Goal: Task Accomplishment & Management: Manage account settings

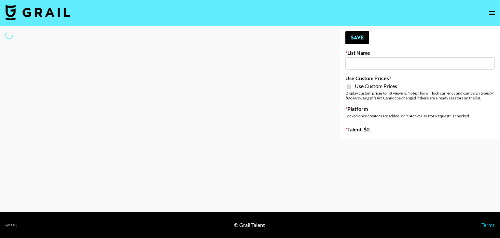
type input "Hume IG (19th Aug)"
checkbox input "true"
select select "Brand"
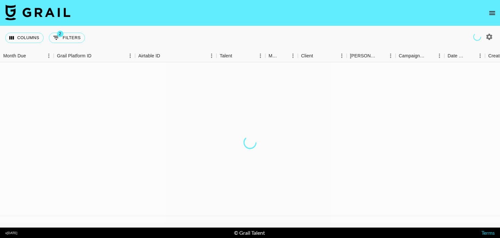
click at [339, 193] on div at bounding box center [250, 142] width 500 height 160
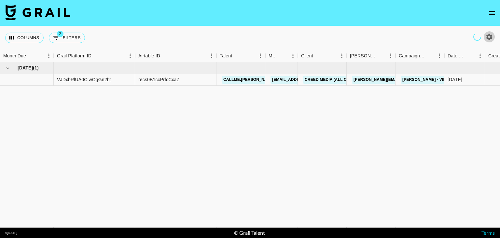
click at [489, 39] on icon "button" at bounding box center [489, 37] width 6 height 6
select select "May '25"
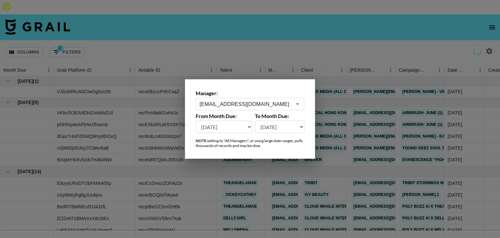
click at [257, 103] on input "dilnasheen.batool@grail-talent.com" at bounding box center [246, 103] width 92 height 7
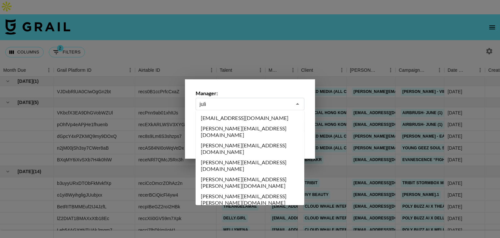
click at [223, 157] on li "[PERSON_NAME][EMAIL_ADDRESS][DOMAIN_NAME]" at bounding box center [250, 165] width 109 height 17
type input "[PERSON_NAME][EMAIL_ADDRESS][DOMAIN_NAME]"
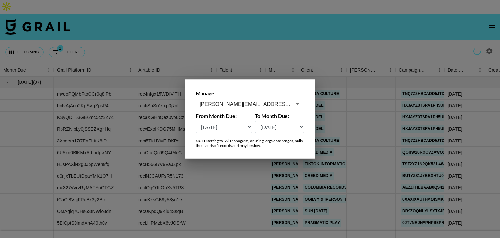
click at [293, 38] on div at bounding box center [250, 119] width 500 height 238
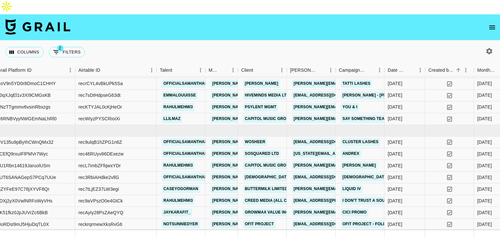
scroll to position [1045, 60]
click at [191, 185] on link "caseyogorman" at bounding box center [181, 189] width 38 height 8
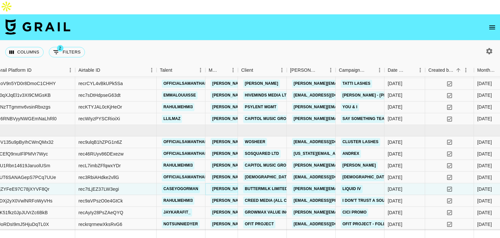
click at [225, 185] on link "[PERSON_NAME][EMAIL_ADDRESS][DOMAIN_NAME]" at bounding box center [264, 189] width 106 height 8
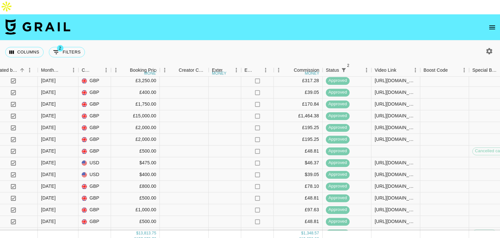
scroll to position [879, 493]
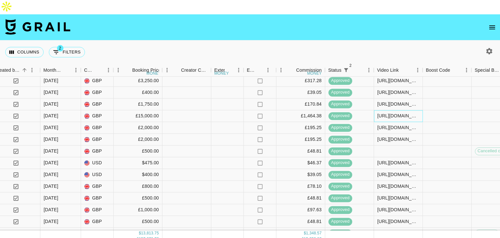
click at [390, 113] on div "https://www.tiktok.com/@maisielousmith/video/7532942266688654614?is_from_webapp…" at bounding box center [398, 116] width 42 height 7
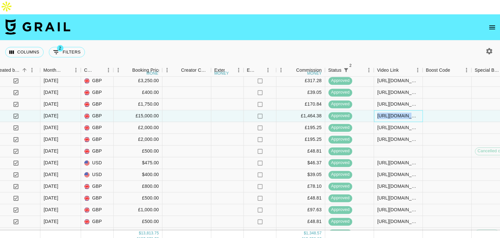
click at [390, 113] on div "https://www.tiktok.com/@maisielousmith/video/7532942266688654614?is_from_webapp…" at bounding box center [398, 116] width 42 height 7
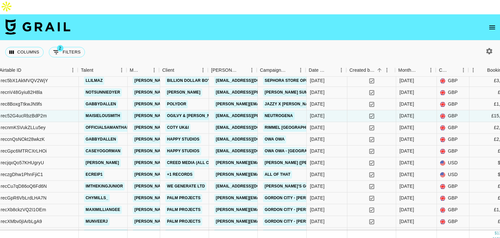
scroll to position [879, 135]
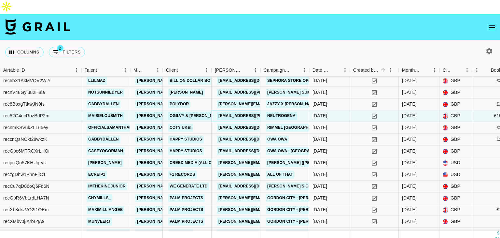
click at [232, 112] on link "tanita.allen@ogilvy.com" at bounding box center [270, 116] width 106 height 8
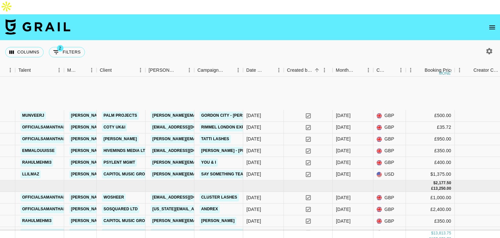
scroll to position [1045, 201]
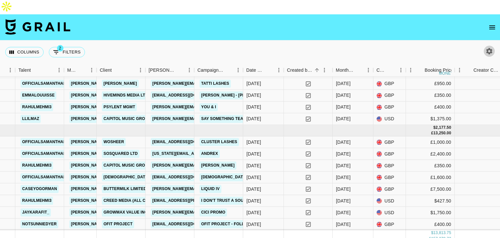
click at [491, 47] on icon "button" at bounding box center [489, 51] width 8 height 8
select select "May '25"
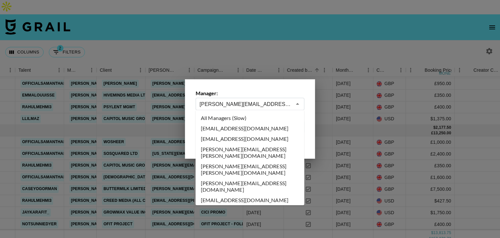
click at [229, 103] on input "[PERSON_NAME][EMAIL_ADDRESS][DOMAIN_NAME]" at bounding box center [246, 103] width 92 height 7
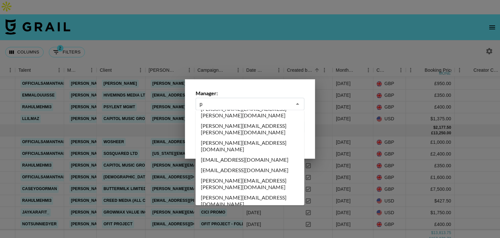
scroll to position [0, 0]
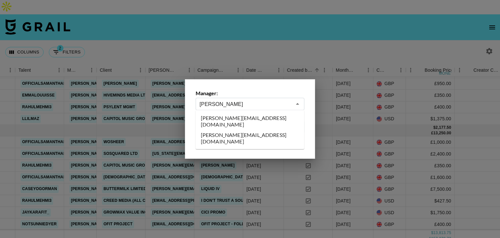
click at [229, 114] on li "[PERSON_NAME][EMAIL_ADDRESS][DOMAIN_NAME]" at bounding box center [250, 121] width 109 height 17
type input "[PERSON_NAME][EMAIL_ADDRESS][DOMAIN_NAME]"
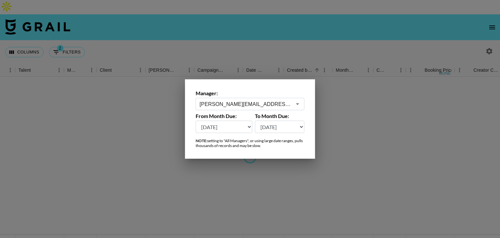
scroll to position [0, 201]
click at [293, 25] on div at bounding box center [250, 119] width 500 height 238
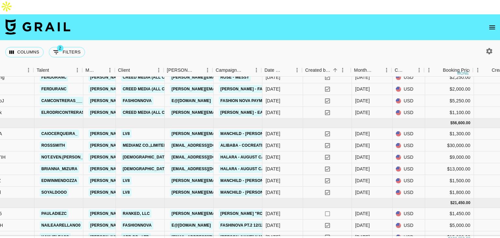
scroll to position [71, 180]
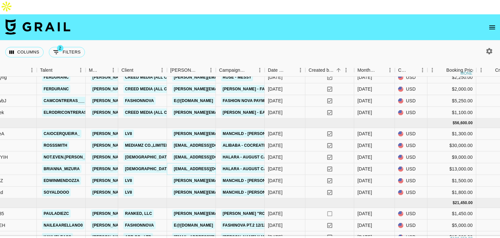
click at [206, 165] on link "marketing.azzurra@halara.com" at bounding box center [208, 169] width 73 height 8
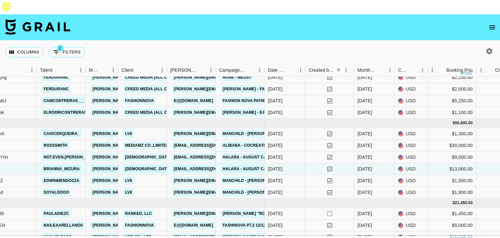
click at [253, 153] on link "Halara - August Campaign" at bounding box center [252, 157] width 62 height 8
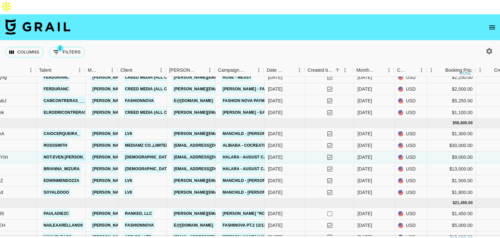
scroll to position [71, 181]
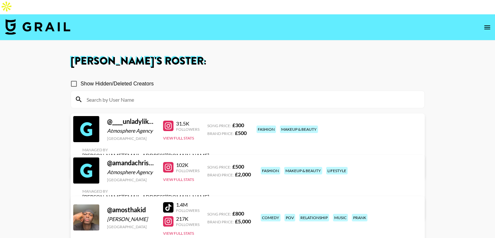
click at [205, 94] on input at bounding box center [252, 99] width 338 height 10
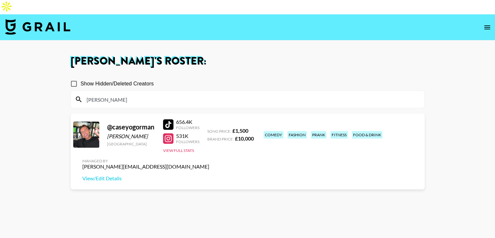
type input "casey"
click at [171, 133] on div at bounding box center [168, 138] width 10 height 10
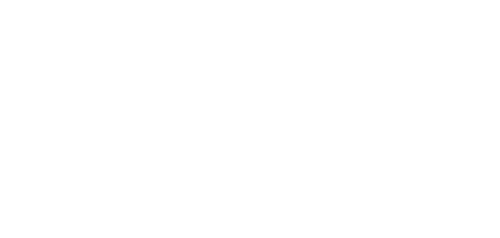
select select "Brand"
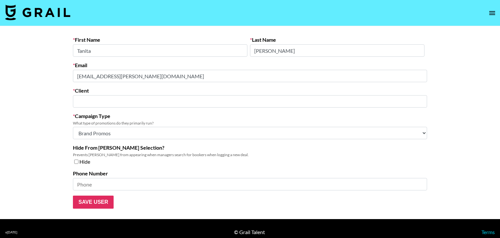
type input "Ogilvy & [PERSON_NAME] Group (Holdings) Ltd"
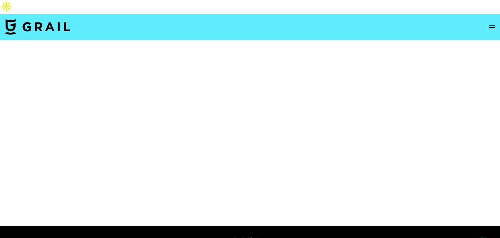
select select "Brand"
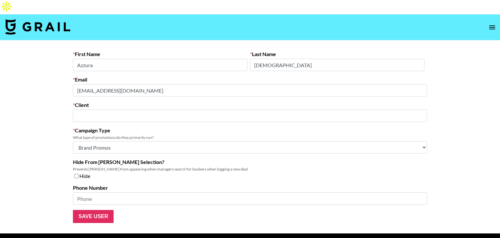
type input "[DEMOGRAPHIC_DATA]"
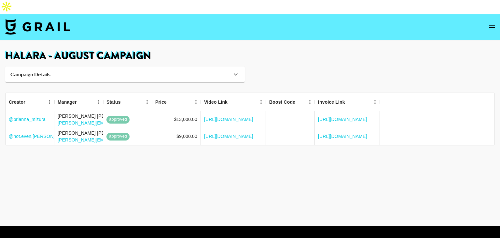
click at [494, 23] on icon "open drawer" at bounding box center [492, 27] width 8 height 8
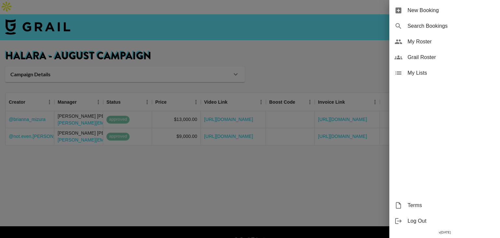
click at [437, 10] on span "New Booking" at bounding box center [450, 11] width 87 height 8
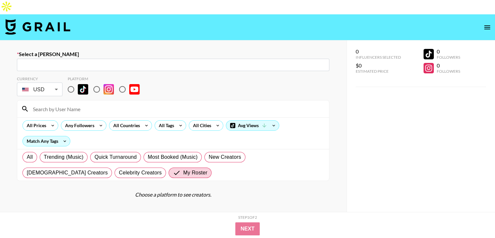
click at [488, 23] on icon "open drawer" at bounding box center [487, 27] width 8 height 8
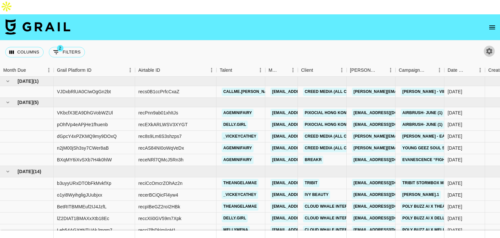
click at [491, 48] on icon "button" at bounding box center [489, 51] width 6 height 6
select select "May '25"
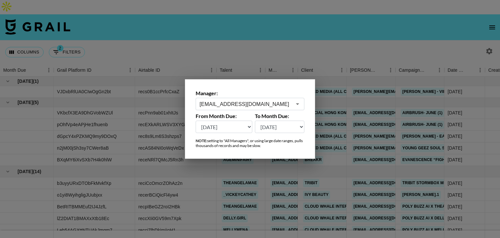
click at [271, 103] on input "[EMAIL_ADDRESS][DOMAIN_NAME]" at bounding box center [246, 103] width 92 height 7
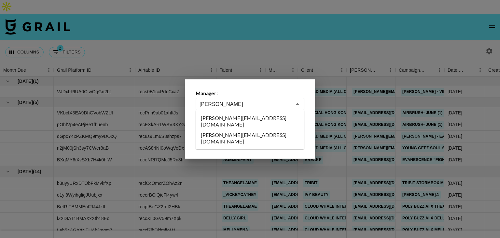
click at [256, 116] on li "[PERSON_NAME][EMAIL_ADDRESS][DOMAIN_NAME]" at bounding box center [250, 121] width 109 height 17
type input "[PERSON_NAME][EMAIL_ADDRESS][DOMAIN_NAME]"
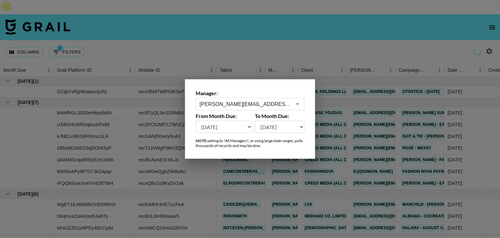
click at [371, 38] on div at bounding box center [250, 119] width 500 height 238
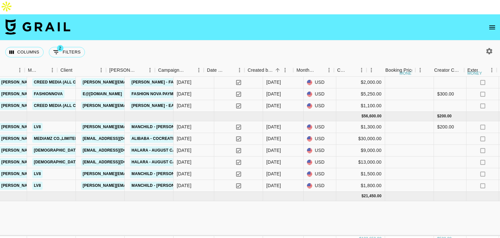
scroll to position [0, 237]
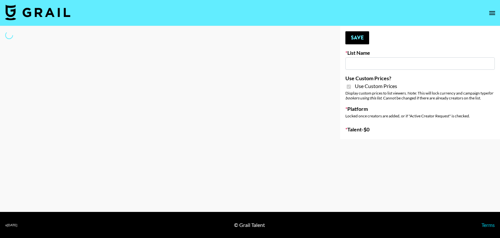
select select "Brand"
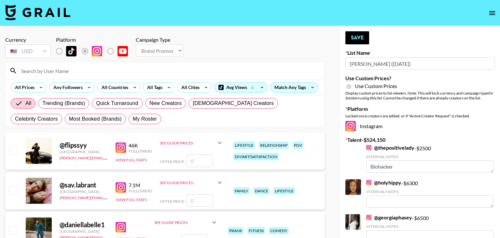
type input "[PERSON_NAME] ([DATE])"
checkbox input "true"
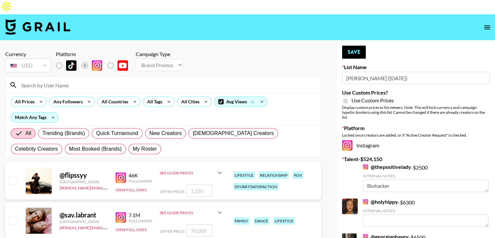
click at [114, 80] on input at bounding box center [167, 85] width 300 height 10
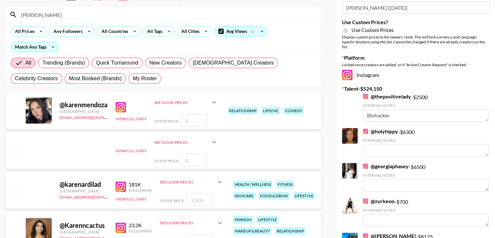
scroll to position [76, 0]
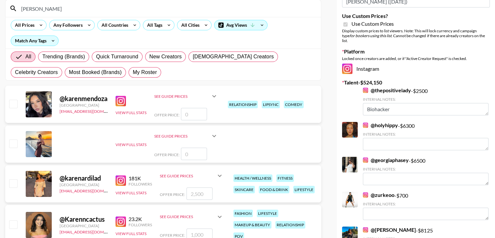
type input "karen"
click at [14, 179] on input "checkbox" at bounding box center [13, 183] width 8 height 8
checkbox input "true"
type input "2500"
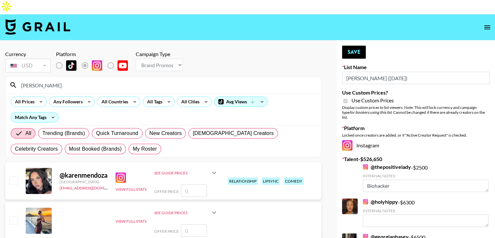
click at [58, 80] on input "karen" at bounding box center [167, 85] width 300 height 10
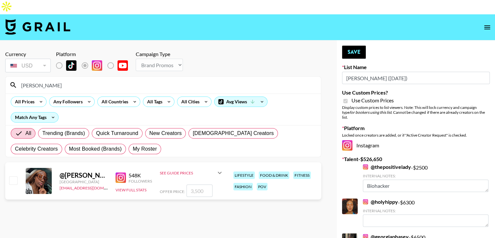
type input "vickey"
click at [13, 176] on input "checkbox" at bounding box center [13, 180] width 8 height 8
checkbox input "true"
click at [192, 184] on input "3500" at bounding box center [199, 190] width 26 height 12
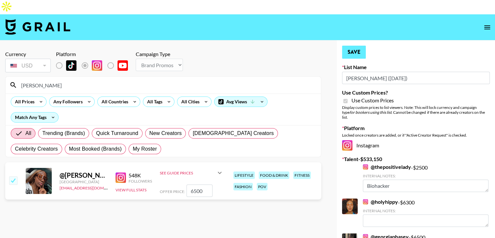
type input "6500"
click at [359, 46] on button "Save" at bounding box center [354, 52] width 24 height 13
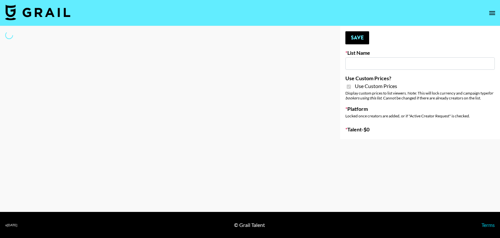
type input "Khiels ([DATE])"
checkbox input "true"
select select "Brand"
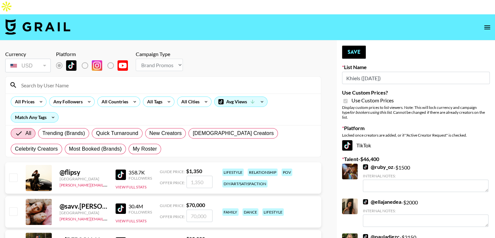
click at [90, 80] on input at bounding box center [167, 85] width 300 height 10
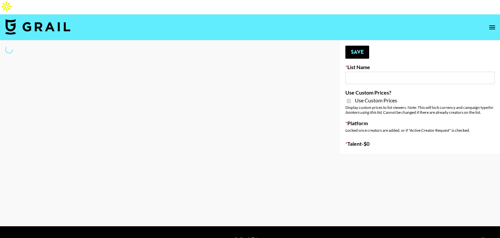
type input "Liquid Brands ([DATE])"
checkbox input "true"
select select "Brand"
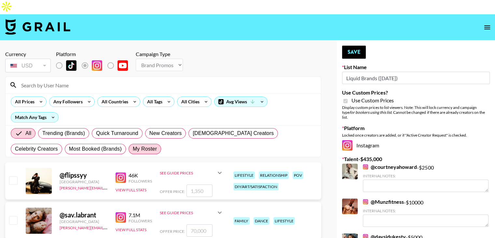
click at [129, 144] on label "My Roster" at bounding box center [145, 149] width 33 height 10
click at [133, 149] on input "My Roster" at bounding box center [133, 149] width 0 height 0
radio input "true"
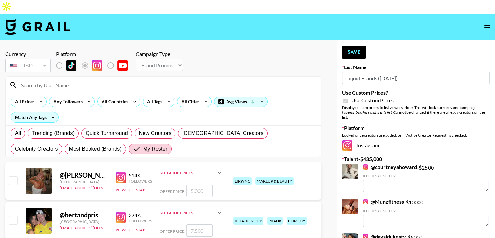
scroll to position [40, 0]
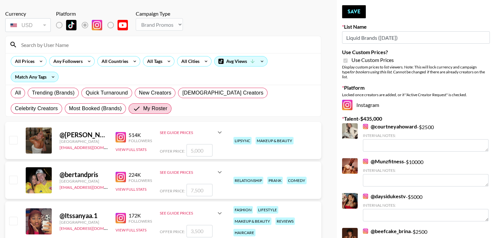
click at [91, 39] on input at bounding box center [167, 44] width 300 height 10
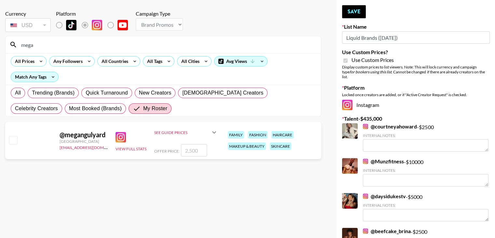
type input "mega"
click at [15, 136] on input "checkbox" at bounding box center [13, 140] width 8 height 8
checkbox input "true"
type input "2500"
click at [15, 136] on input "checkbox" at bounding box center [13, 140] width 8 height 8
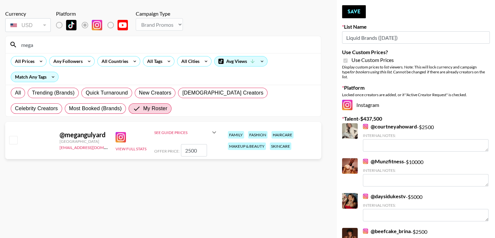
checkbox input "false"
click at [12, 136] on input "checkbox" at bounding box center [13, 140] width 8 height 8
checkbox input "true"
type input "2500"
click at [197, 144] on input "2500" at bounding box center [194, 150] width 26 height 12
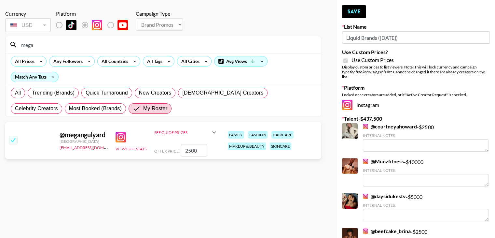
click at [197, 144] on input "2500" at bounding box center [194, 150] width 26 height 12
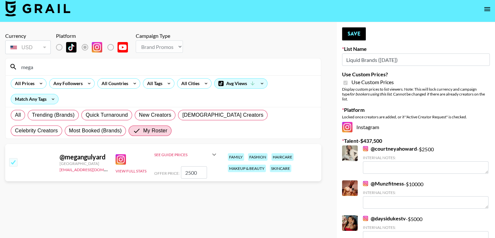
scroll to position [14, 0]
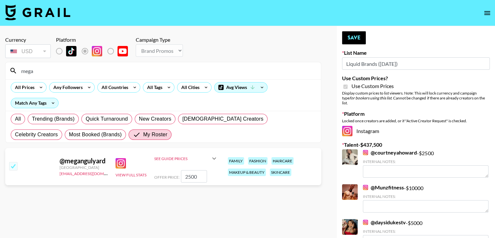
click at [86, 65] on input "mega" at bounding box center [167, 70] width 300 height 10
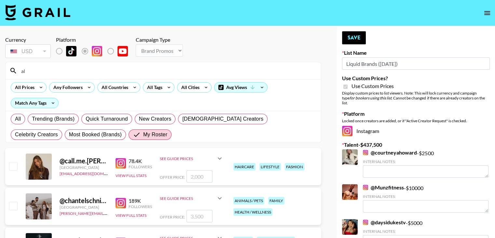
type input "al"
click at [16, 201] on input "checkbox" at bounding box center [13, 205] width 8 height 8
checkbox input "true"
click at [200, 210] on input "3500" at bounding box center [199, 216] width 26 height 12
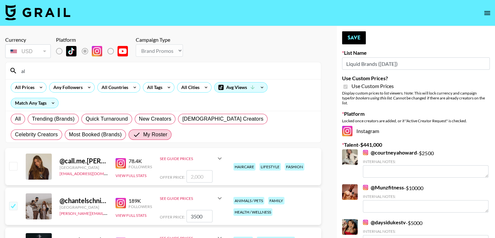
click at [200, 210] on input "3500" at bounding box center [199, 216] width 26 height 12
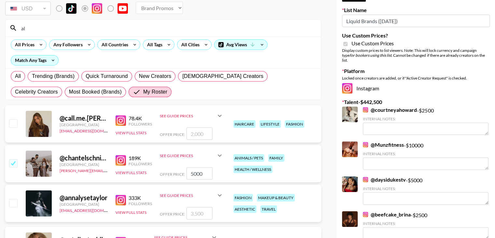
scroll to position [0, 0]
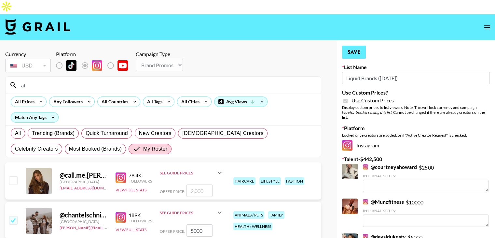
type input "5000"
click at [349, 46] on button "Save" at bounding box center [354, 52] width 24 height 13
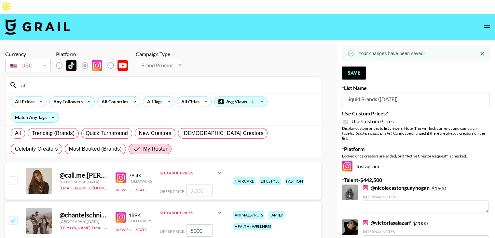
click at [39, 80] on input "al" at bounding box center [167, 85] width 300 height 10
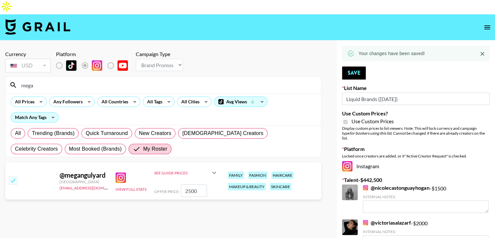
type input "mega"
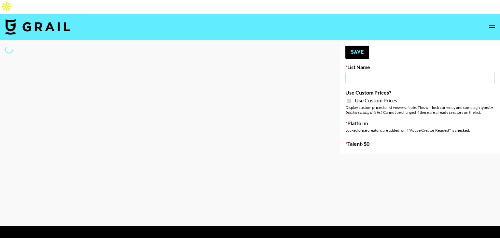
type input "Yumu"
checkbox input "true"
select select "Brand"
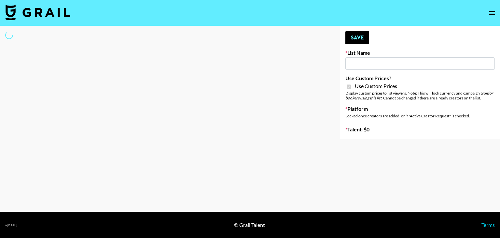
type input "Uber Teens ([DATE])"
checkbox input "true"
select select "Brand"
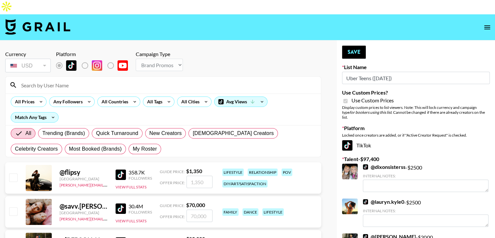
click at [108, 80] on input at bounding box center [167, 85] width 300 height 10
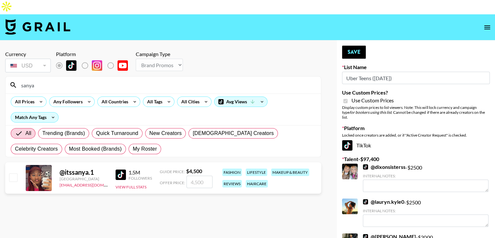
type input "sanya"
click at [16, 173] on input "checkbox" at bounding box center [13, 177] width 8 height 8
checkbox input "true"
type input "4500"
click at [195, 175] on input "4500" at bounding box center [199, 181] width 26 height 12
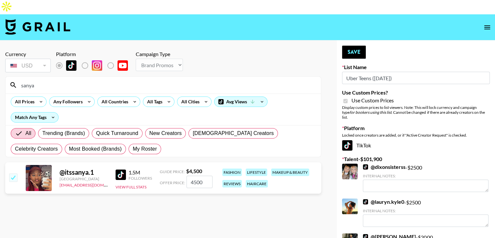
click at [195, 175] on input "4500" at bounding box center [199, 181] width 26 height 12
click at [383, 198] on link "@ lauryn.kyle0" at bounding box center [383, 201] width 41 height 7
click at [357, 46] on button "Save" at bounding box center [354, 52] width 24 height 13
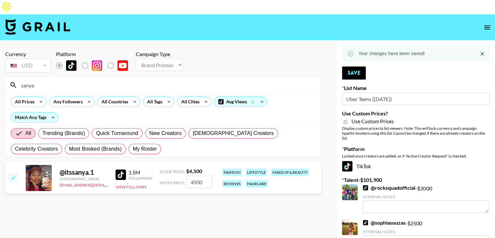
click at [85, 80] on input "sanya" at bounding box center [167, 85] width 300 height 10
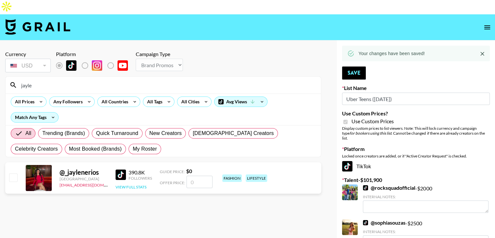
type input "jayle"
click at [144, 184] on button "View Full Stats" at bounding box center [131, 186] width 31 height 5
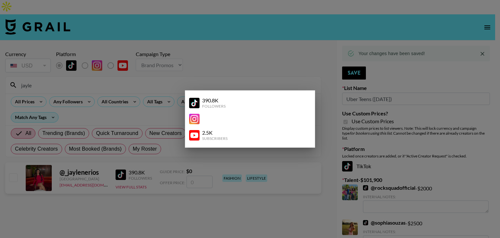
click at [162, 187] on div at bounding box center [250, 119] width 500 height 238
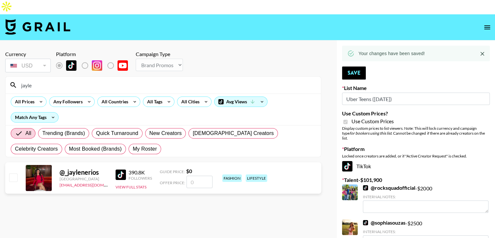
click at [197, 175] on input "number" at bounding box center [199, 181] width 26 height 12
type input "8"
checkbox input "true"
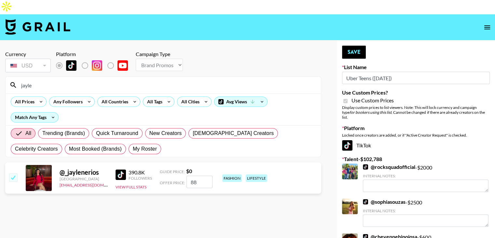
type input "8"
checkbox input "false"
type input "5"
checkbox input "true"
type input "5"
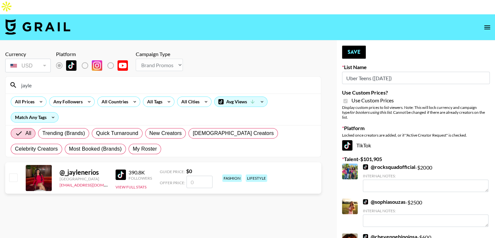
checkbox input "false"
type input "4"
checkbox input "true"
type input "4500"
click at [365, 46] on button "Save" at bounding box center [354, 52] width 24 height 13
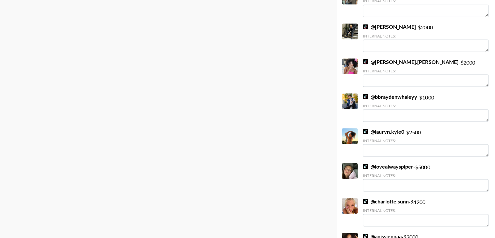
scroll to position [1317, 0]
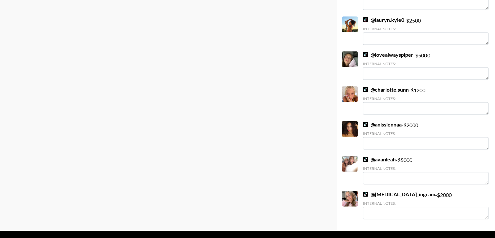
click at [380, 156] on link "@ avanleah" at bounding box center [379, 159] width 33 height 7
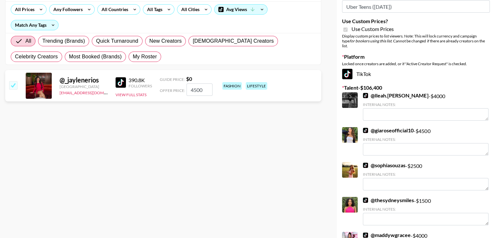
scroll to position [0, 0]
